Goal: Find specific page/section: Find specific page/section

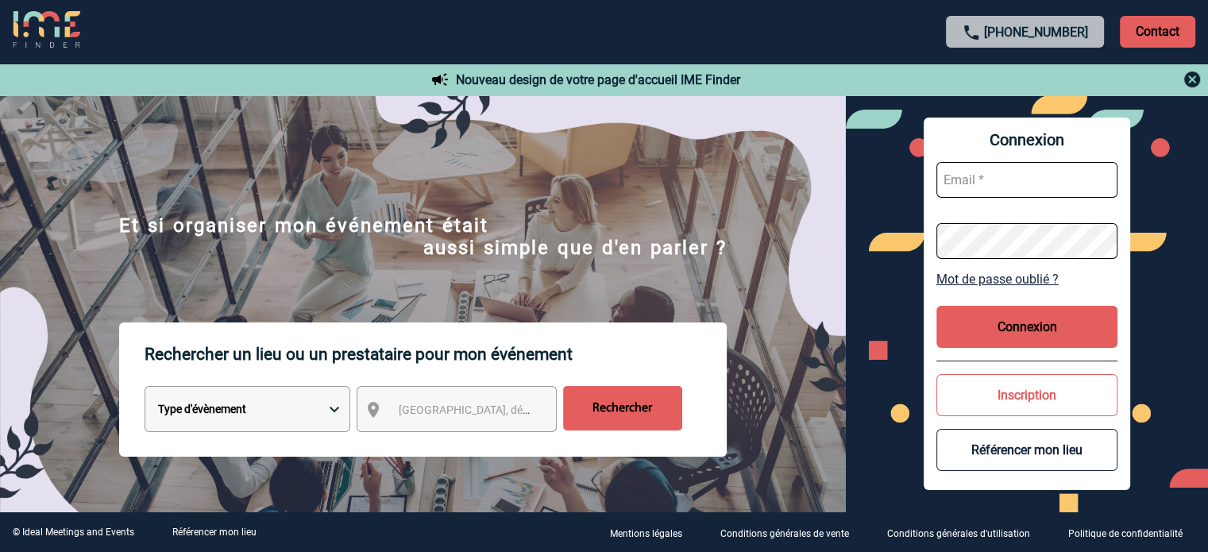
type input "ydeclercq@ime-groupe.com"
click at [1026, 318] on button "Connexion" at bounding box center [1026, 327] width 181 height 42
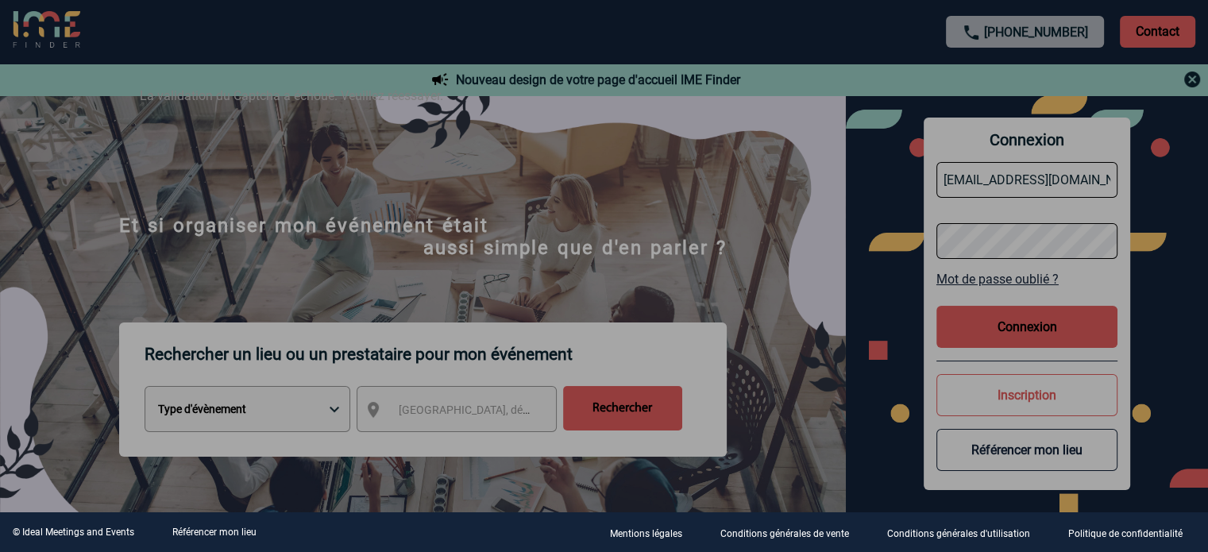
click at [776, 201] on div at bounding box center [604, 276] width 1208 height 552
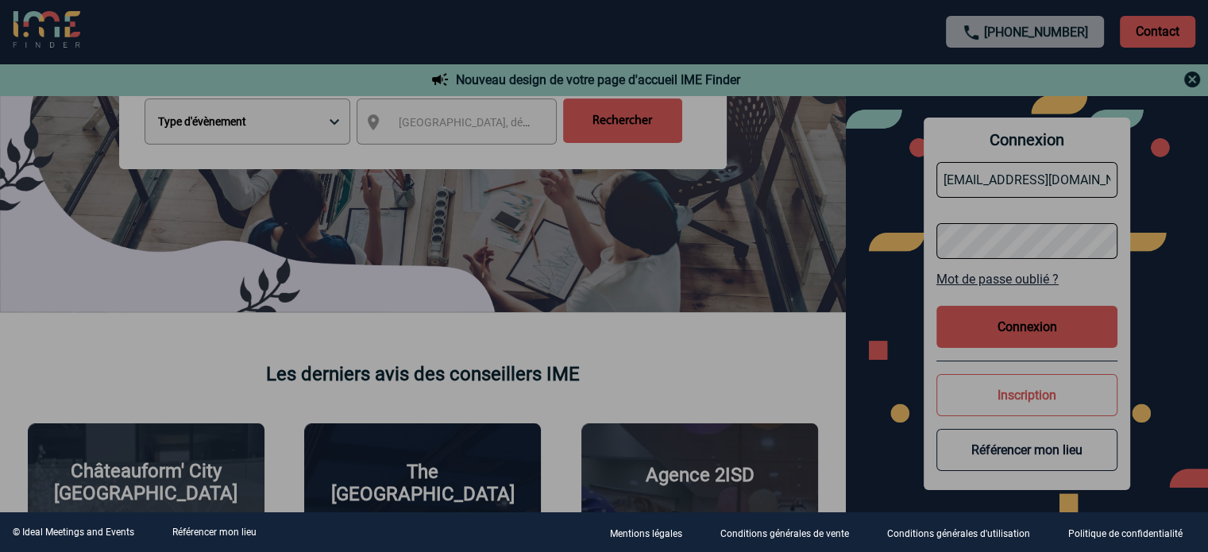
scroll to position [289, 0]
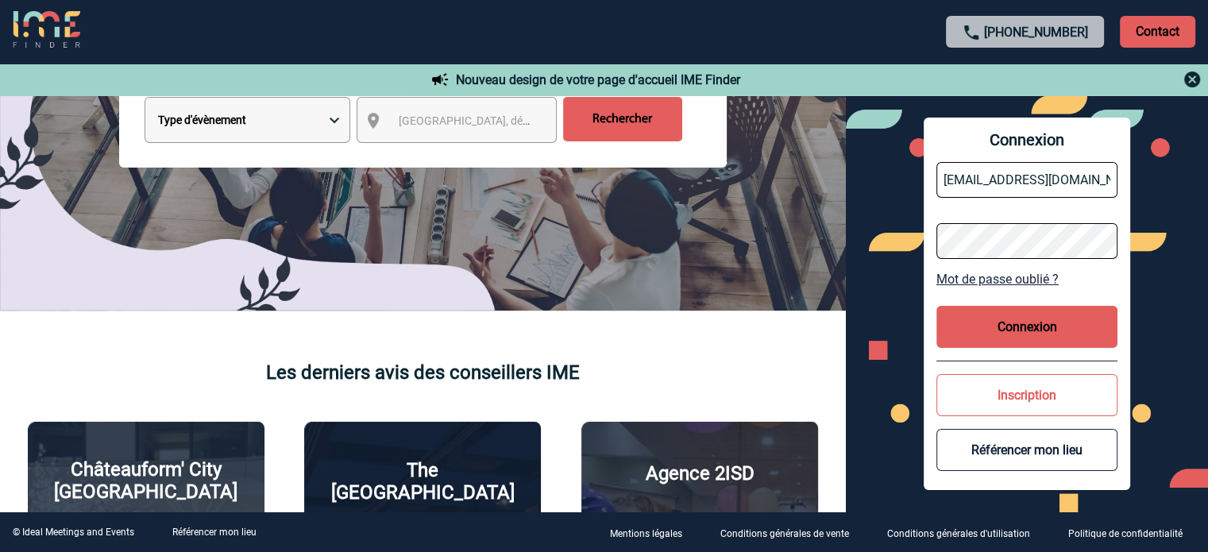
drag, startPoint x: 950, startPoint y: 315, endPoint x: 1020, endPoint y: 328, distance: 71.8
click at [1020, 328] on button "Connexion" at bounding box center [1026, 327] width 181 height 42
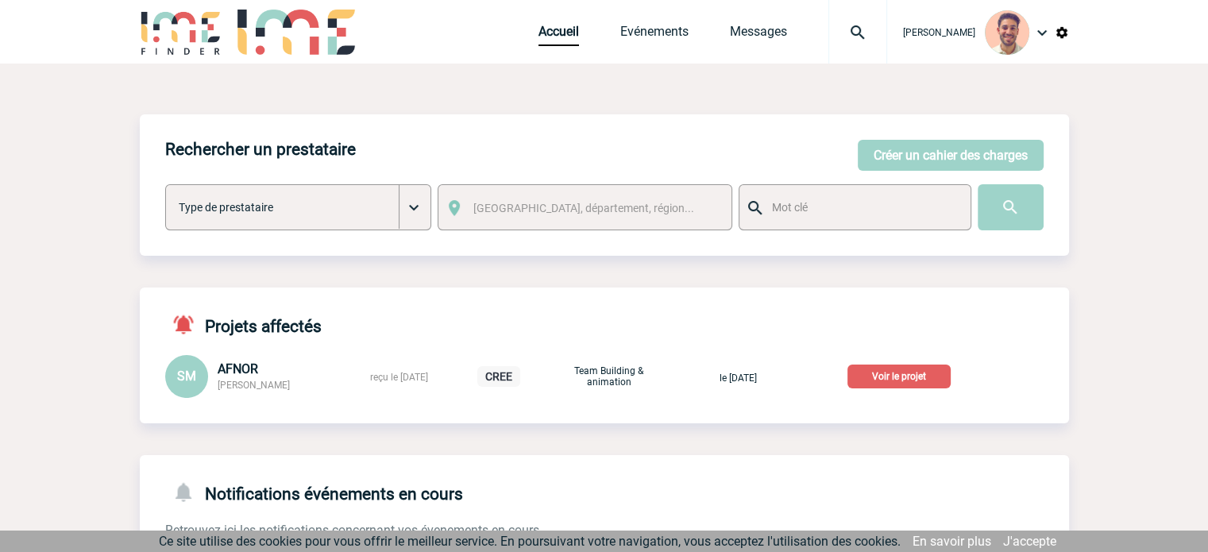
click at [936, 387] on p "Voir le projet" at bounding box center [898, 376] width 103 height 24
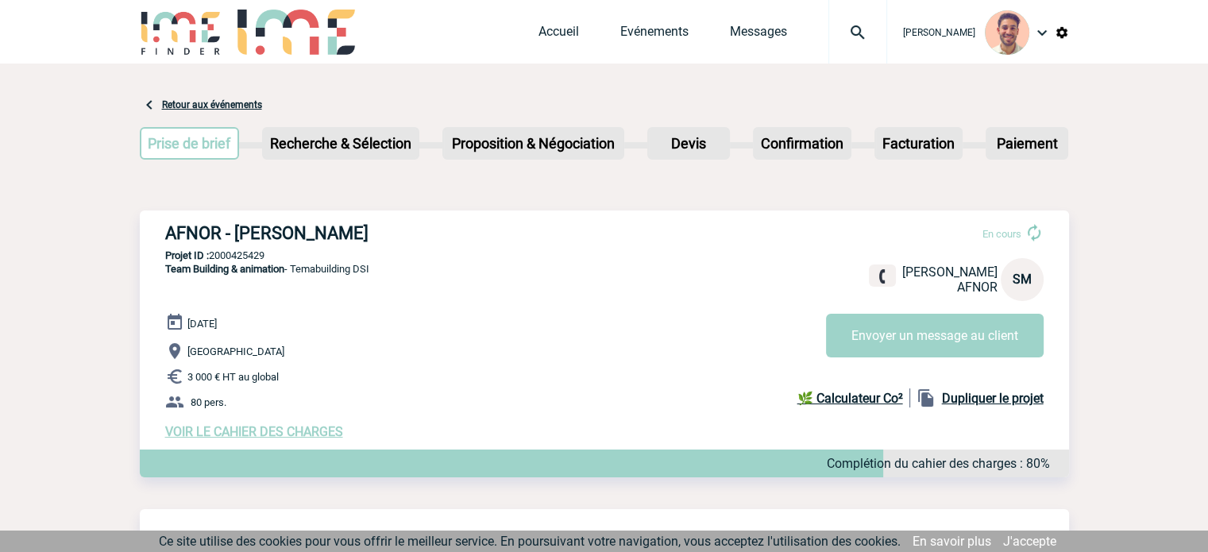
click at [218, 434] on span "VOIR LE CAHIER DES CHARGES" at bounding box center [254, 431] width 178 height 15
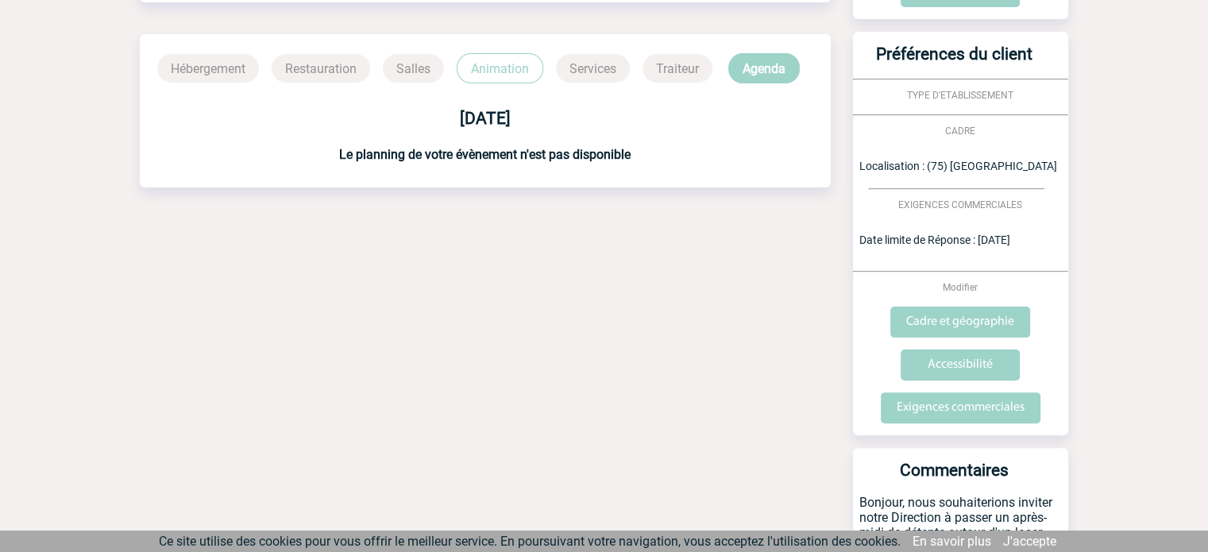
scroll to position [495, 0]
